Goal: Find specific page/section: Find specific page/section

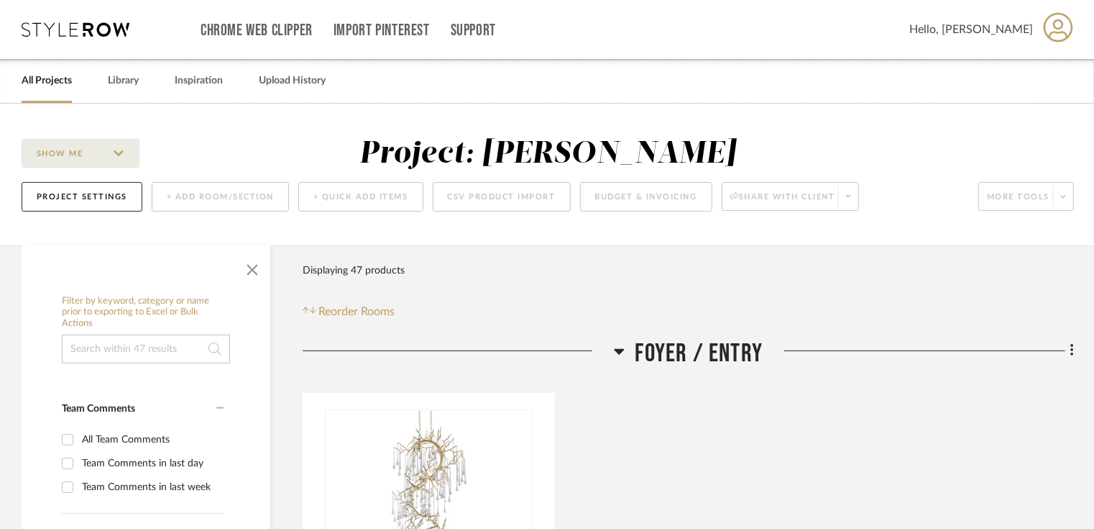
click at [70, 81] on link "All Projects" at bounding box center [47, 80] width 50 height 19
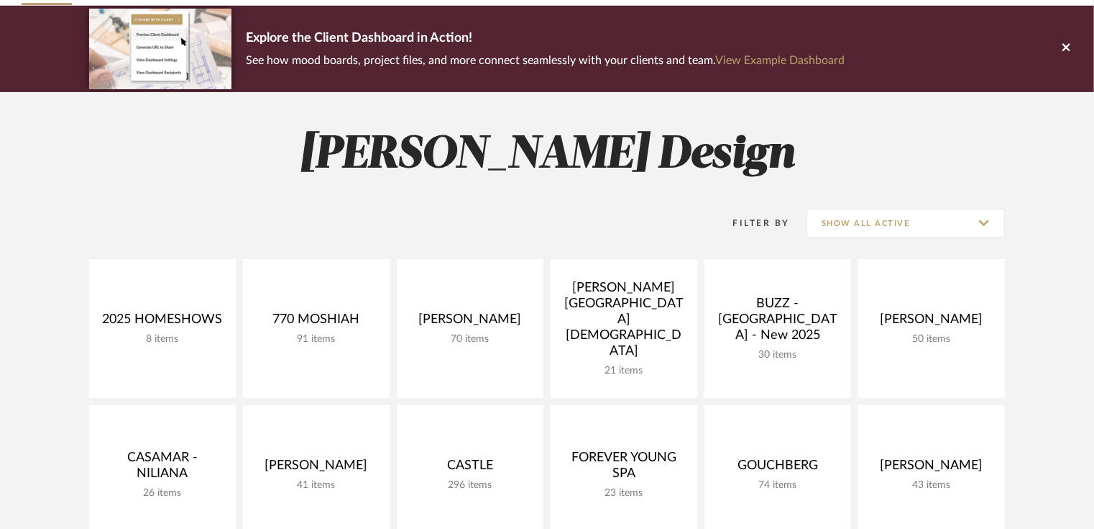
scroll to position [99, 0]
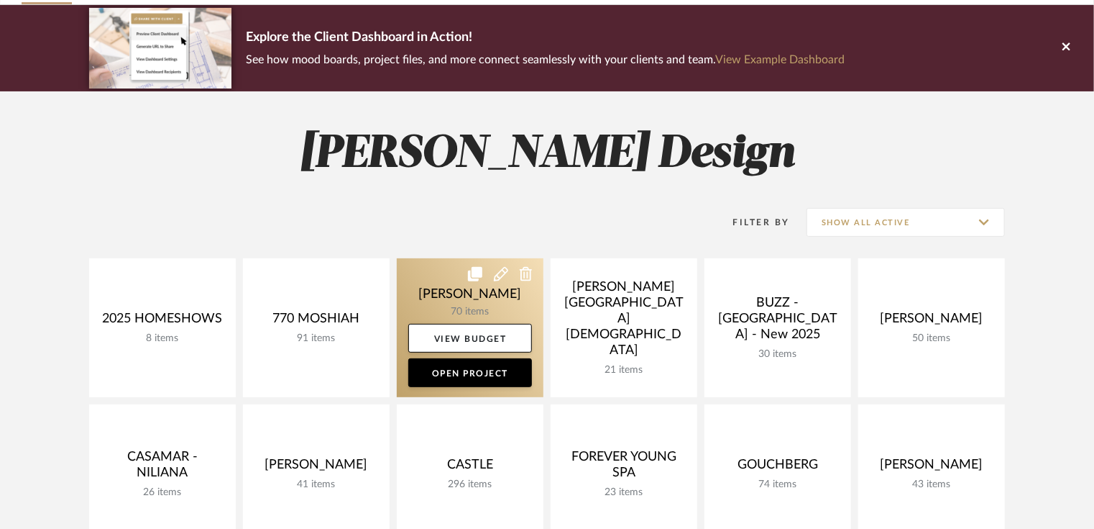
click at [472, 305] on link at bounding box center [470, 327] width 147 height 139
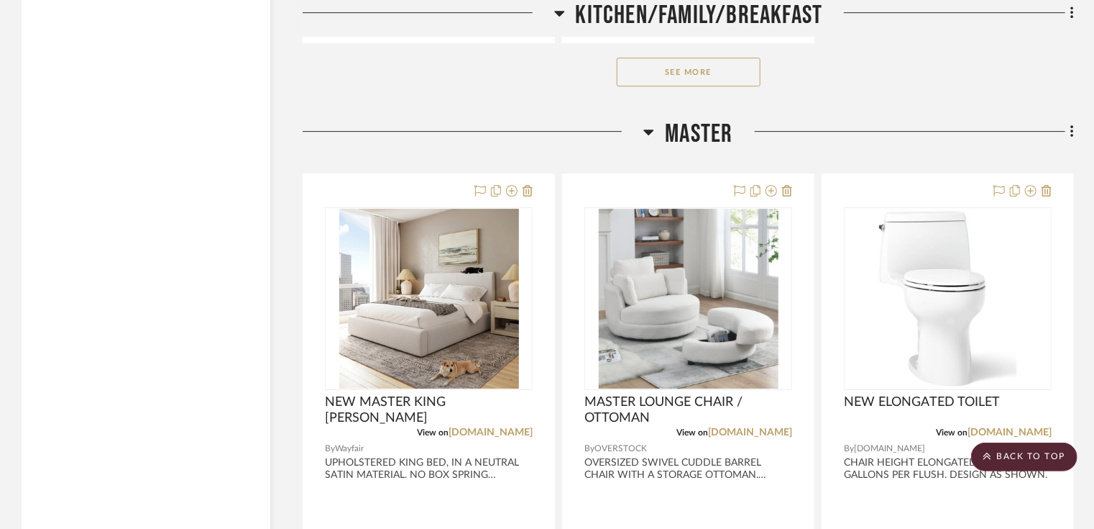
scroll to position [4939, 0]
click at [689, 61] on button "See More" at bounding box center [689, 71] width 144 height 29
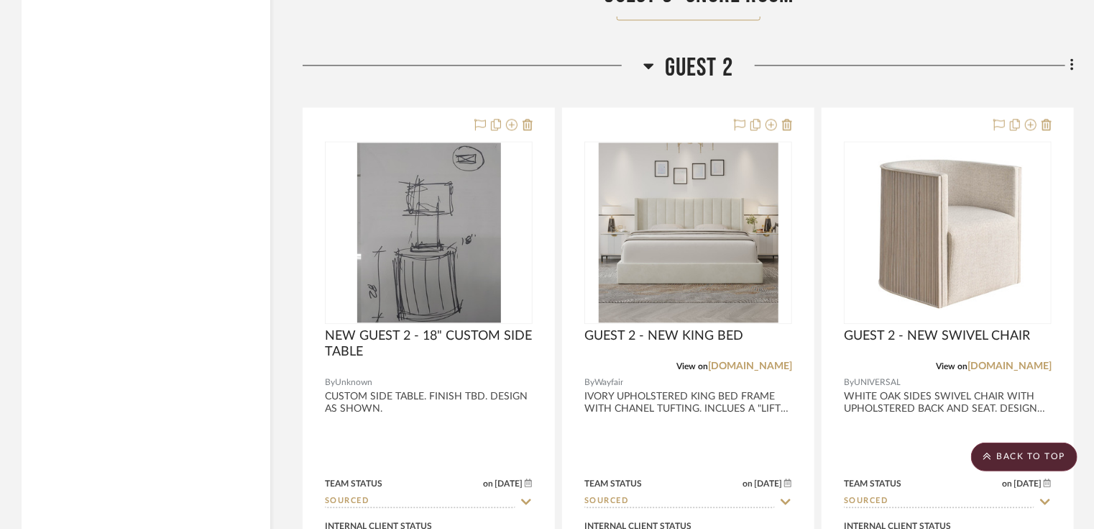
scroll to position [12390, 0]
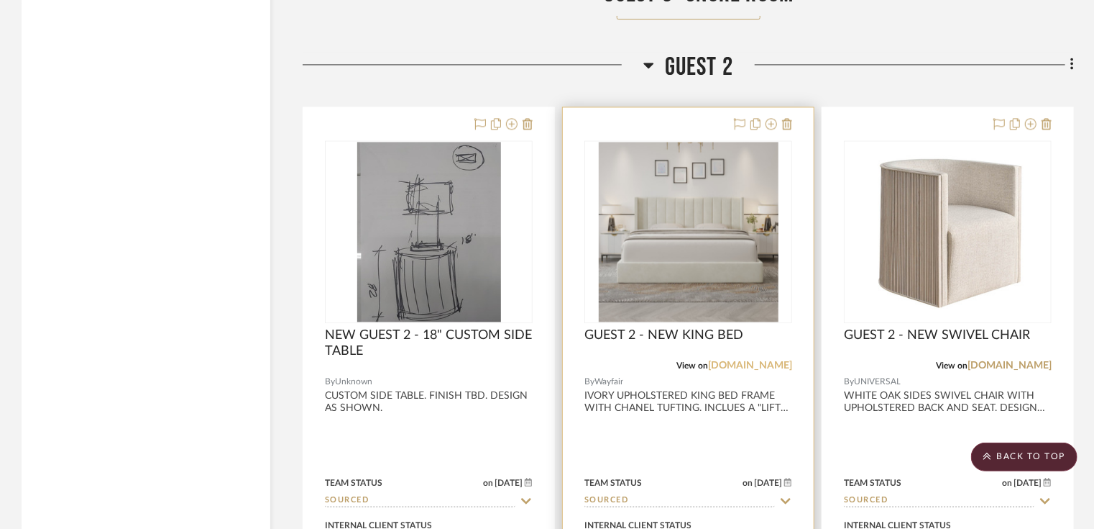
click at [759, 368] on link "[DOMAIN_NAME]" at bounding box center [750, 365] width 84 height 10
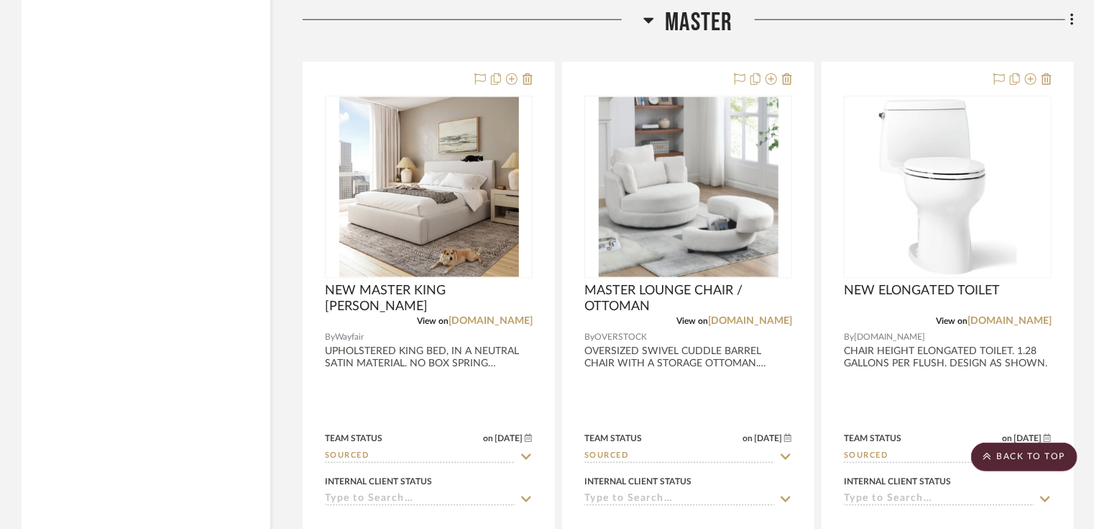
scroll to position [6320, 0]
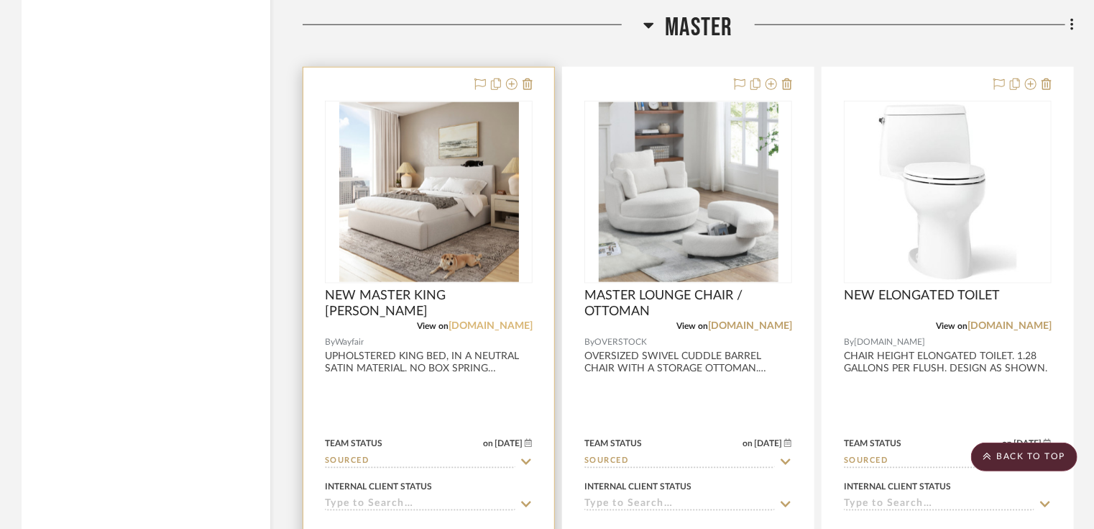
click at [503, 327] on link "[DOMAIN_NAME]" at bounding box center [491, 326] width 84 height 10
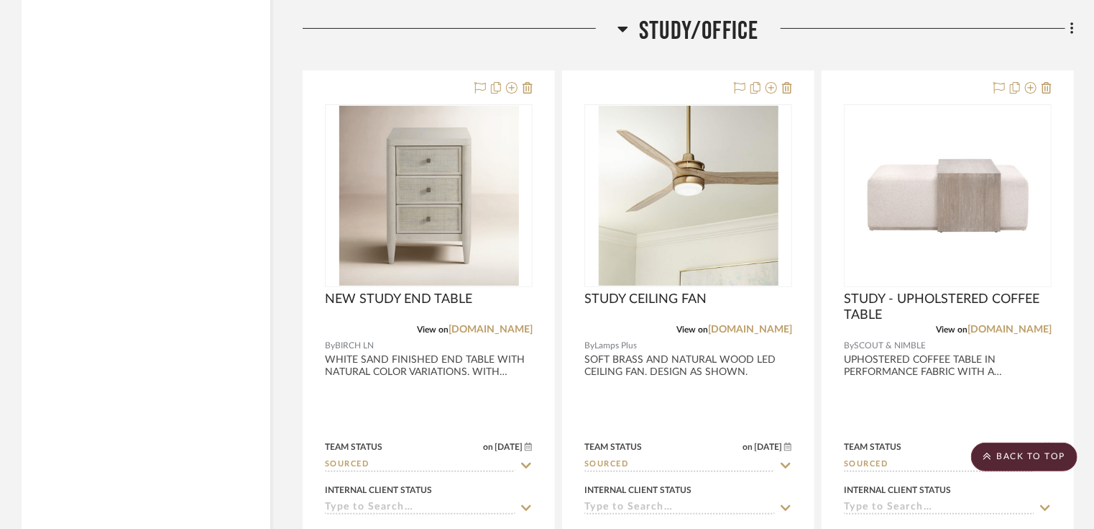
scroll to position [8343, 0]
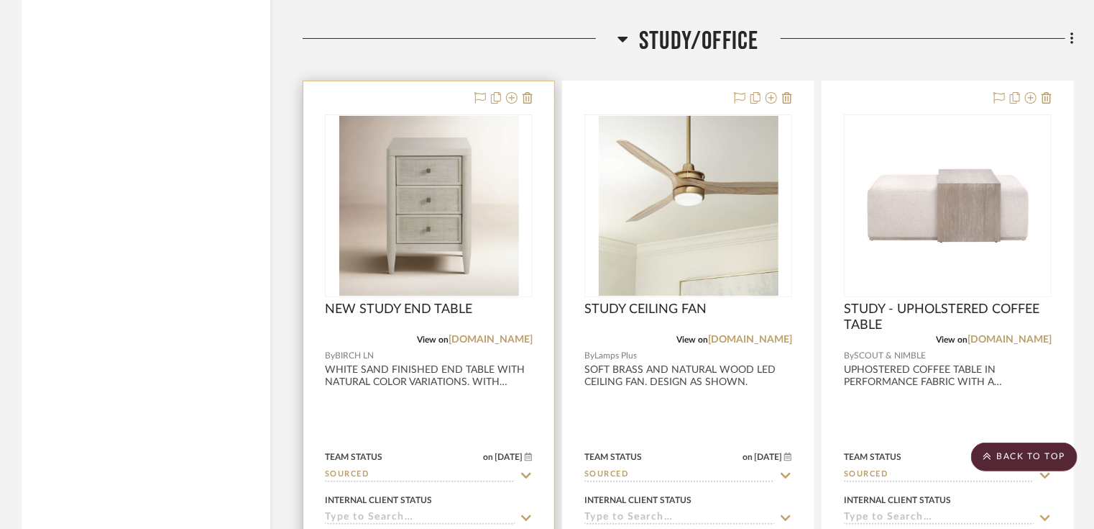
click at [459, 230] on div at bounding box center [429, 205] width 208 height 183
click at [498, 340] on link "[DOMAIN_NAME]" at bounding box center [491, 339] width 84 height 10
